Goal: Find specific page/section: Find specific page/section

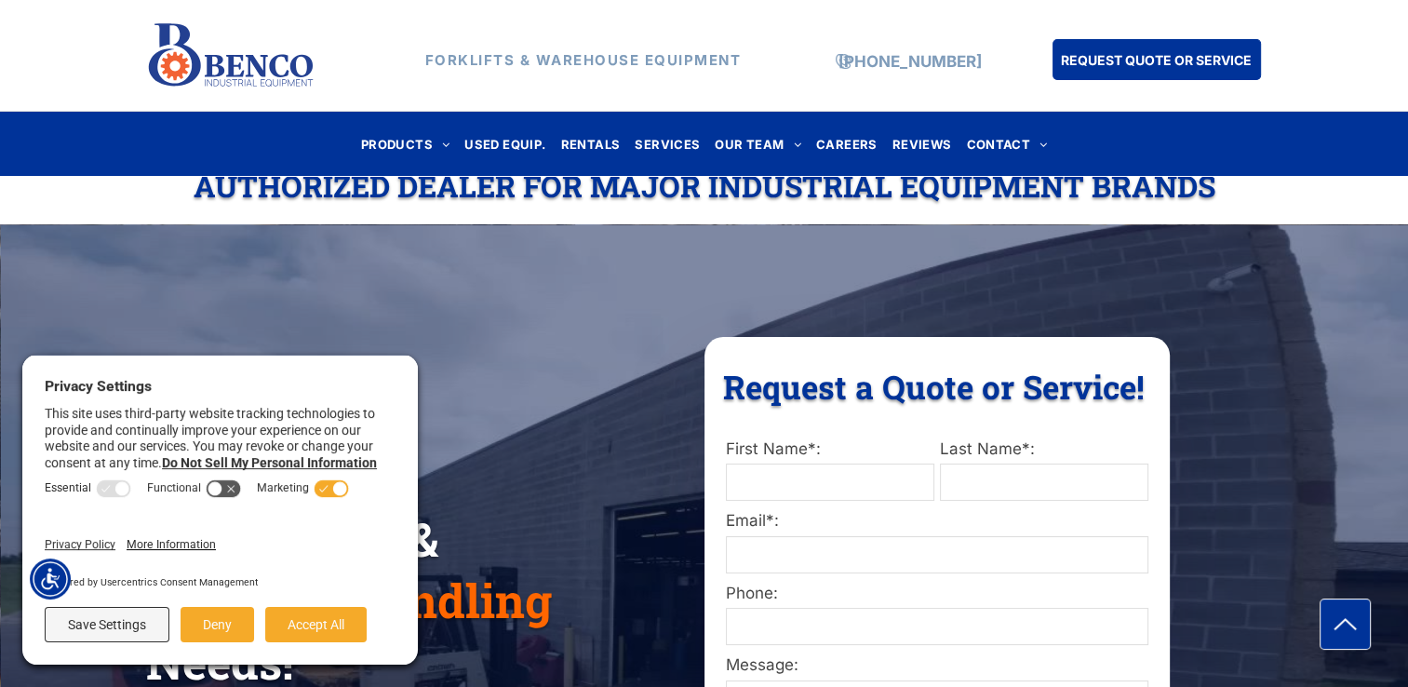
scroll to position [93, 0]
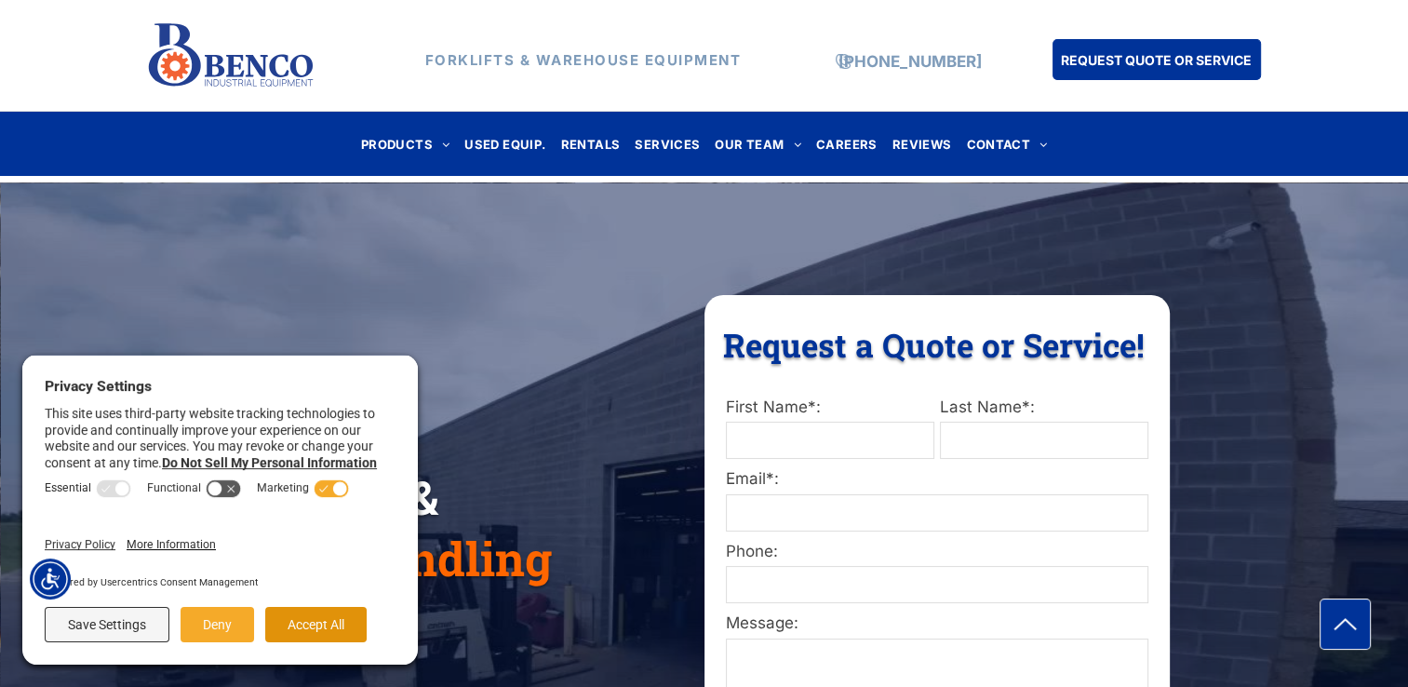
click at [290, 627] on button "Accept All" at bounding box center [315, 624] width 101 height 35
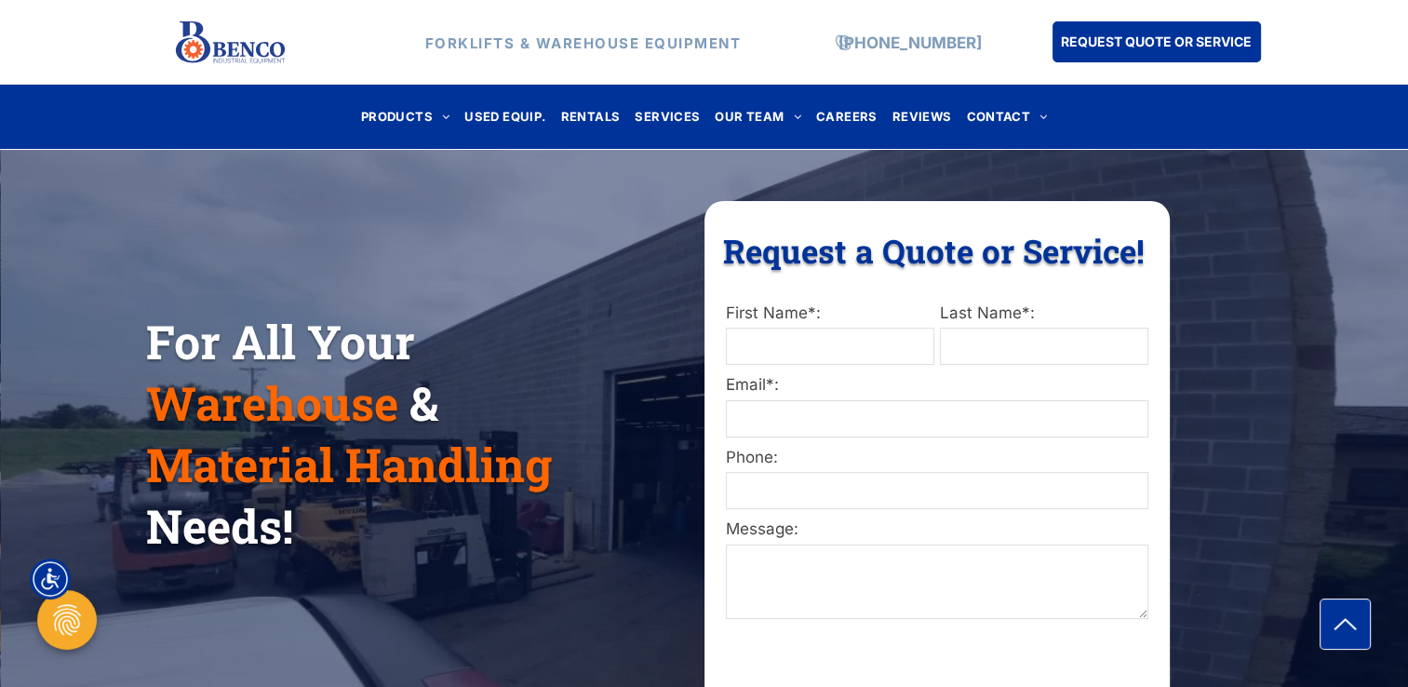
scroll to position [186, 0]
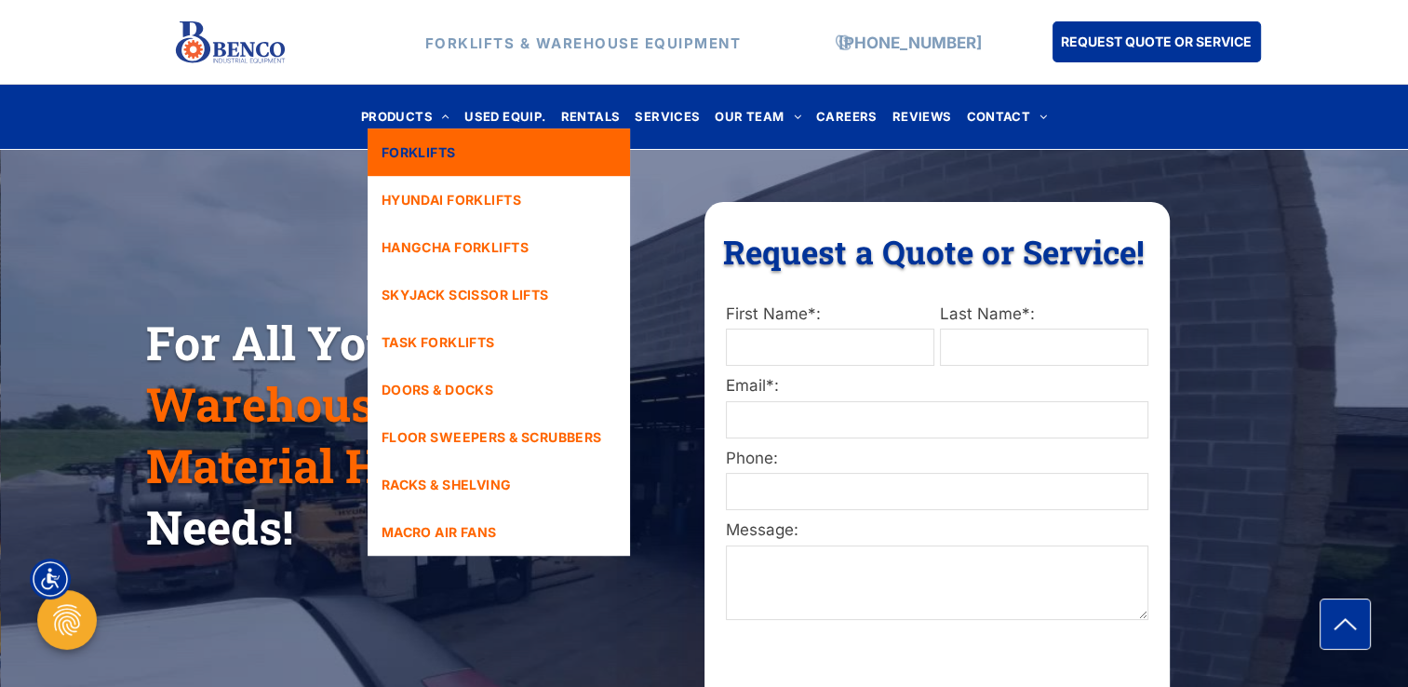
click at [402, 145] on span "FORKLIFTS" at bounding box center [419, 152] width 74 height 20
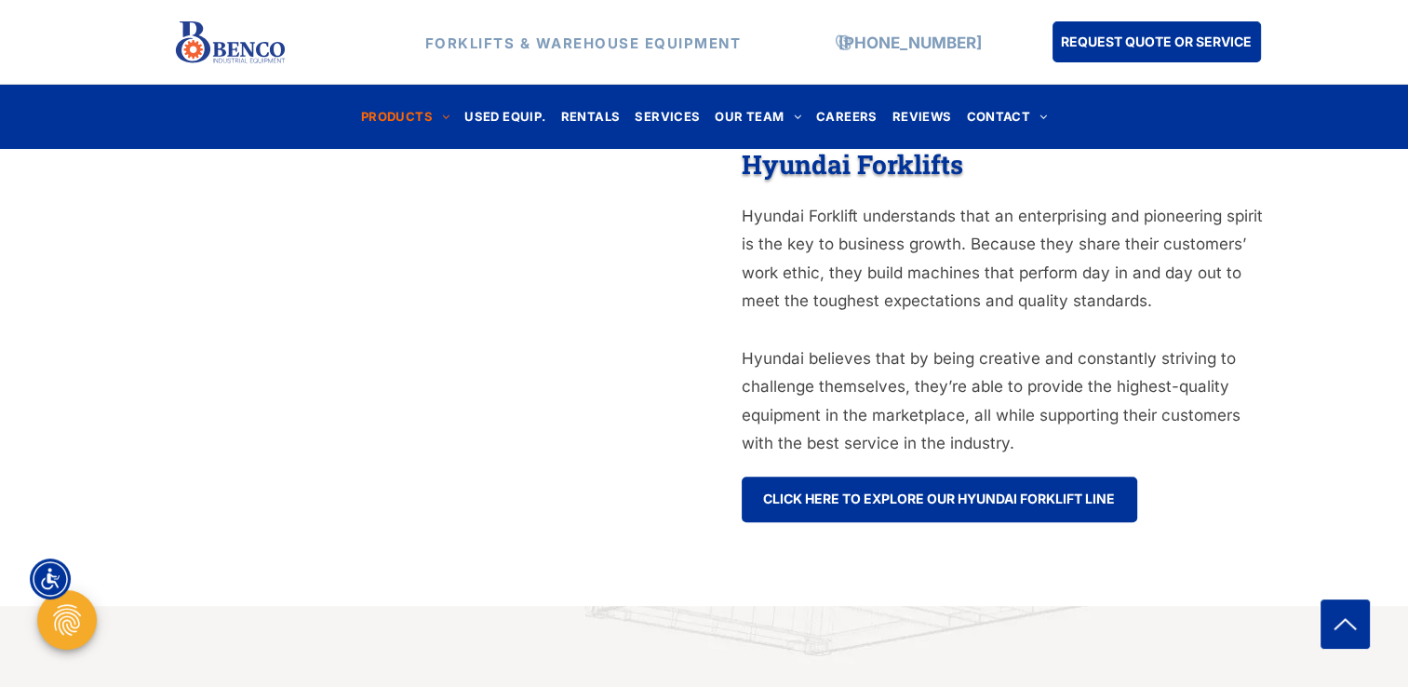
scroll to position [745, 0]
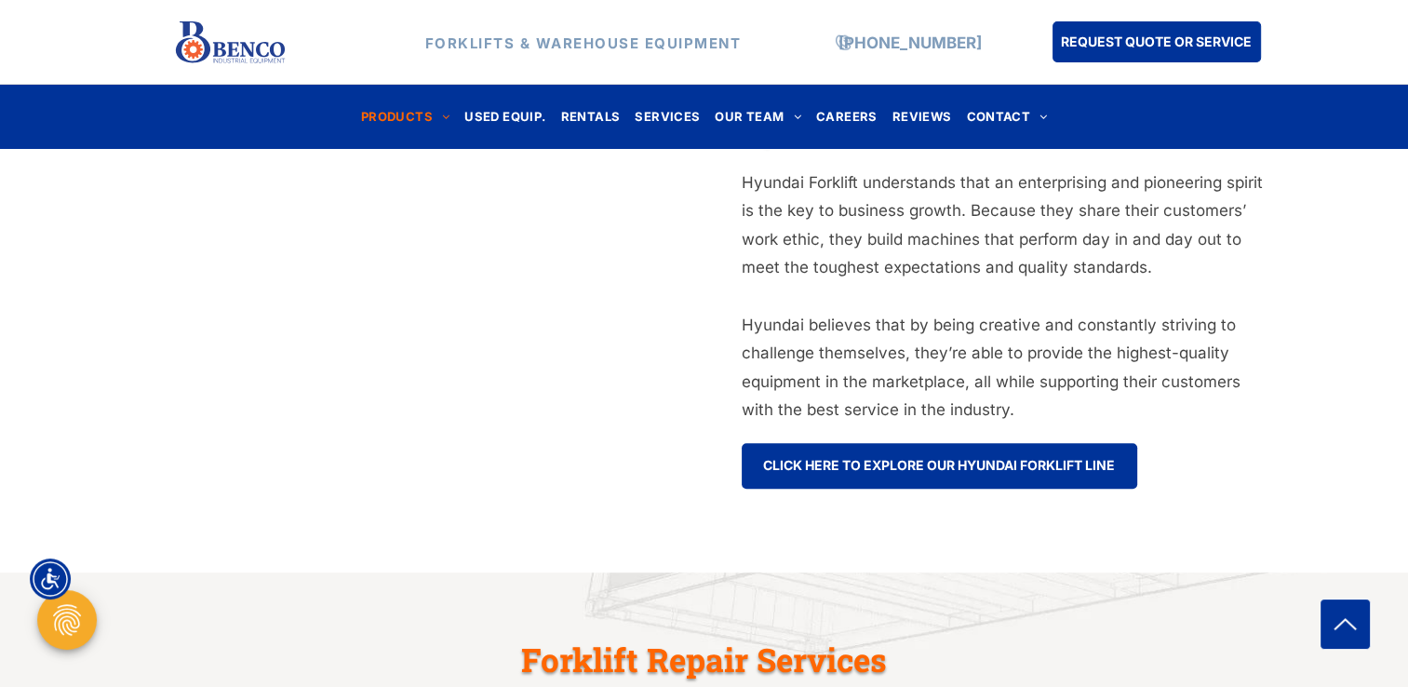
click at [994, 556] on div "St. Louis Hyundai Forklift Dealer Hyundai Forklifts Hyundai Forklift understand…" at bounding box center [704, 291] width 1408 height 562
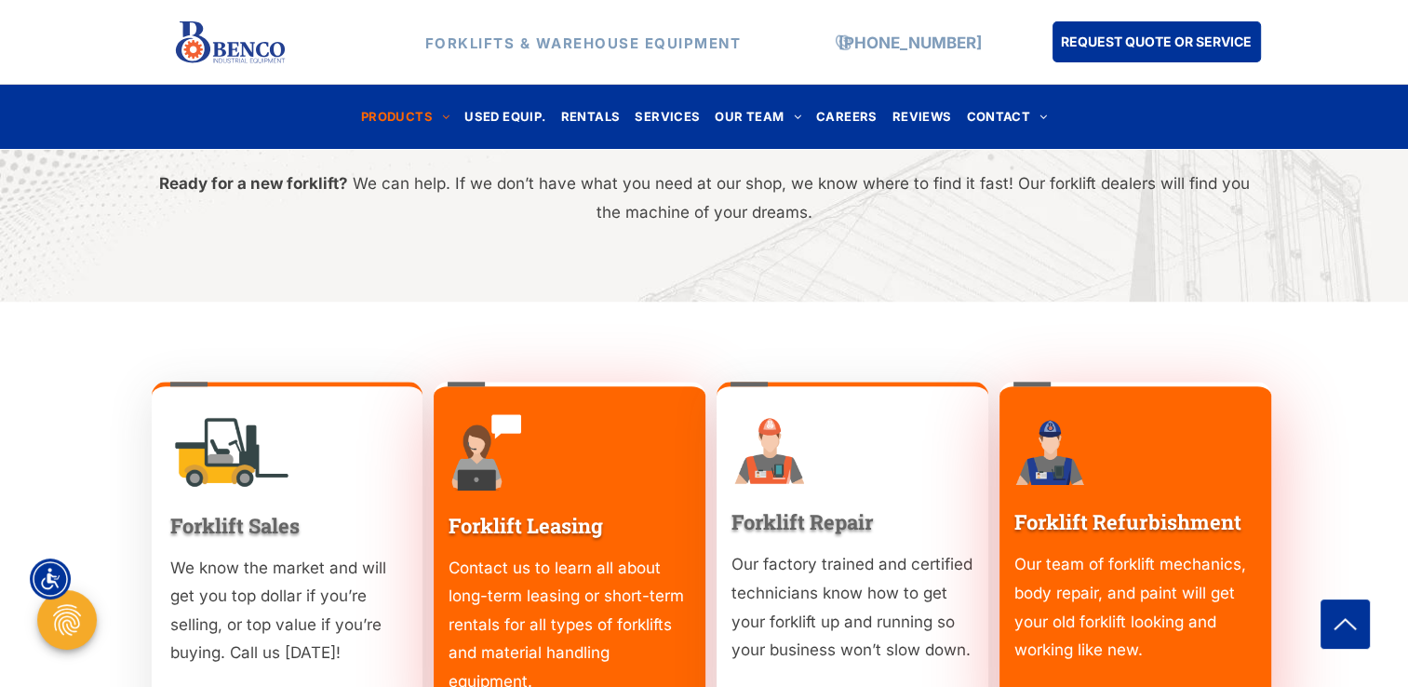
scroll to position [1489, 0]
